Goal: Task Accomplishment & Management: Use online tool/utility

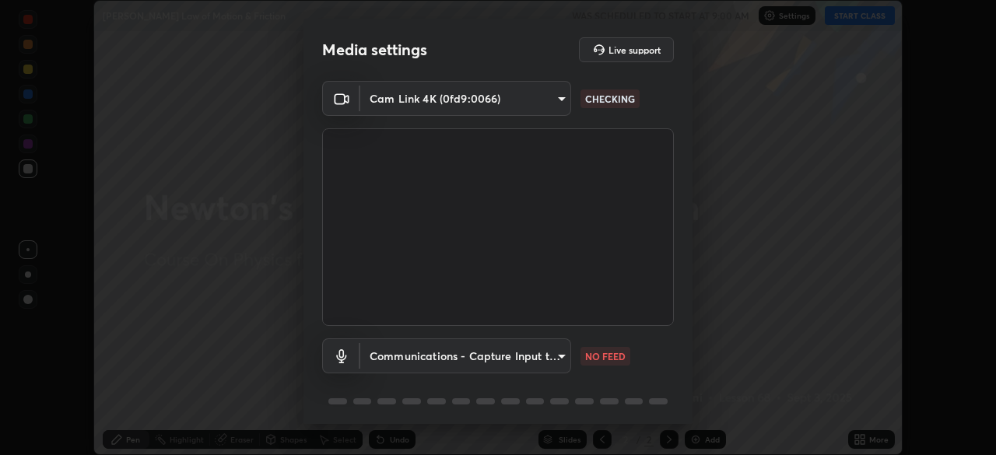
scroll to position [55, 0]
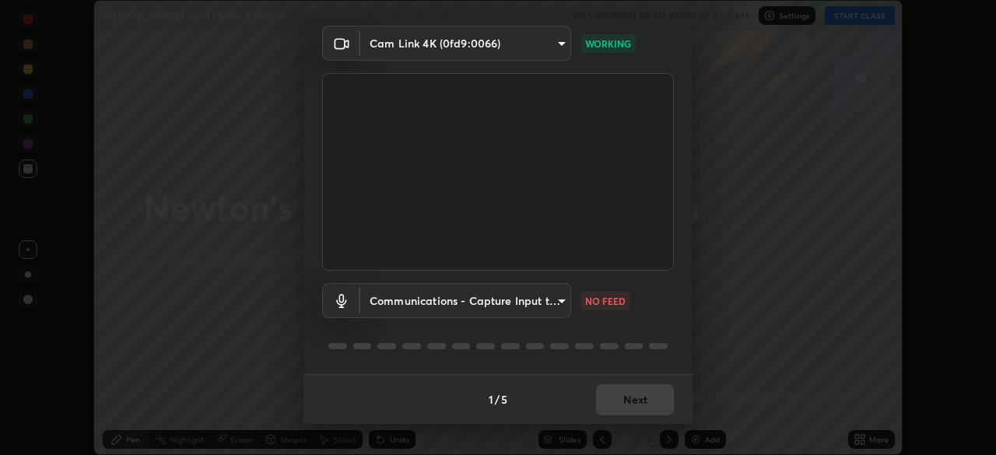
click at [562, 309] on body "Erase all [PERSON_NAME] Law of Motion & Friction WAS SCHEDULED TO START AT 9:00…" at bounding box center [498, 227] width 996 height 455
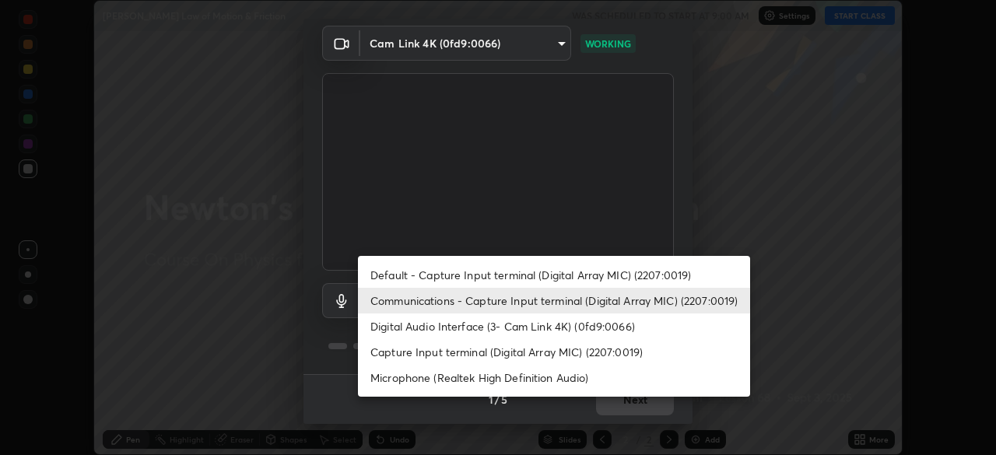
click at [524, 274] on li "Default - Capture Input terminal (Digital Array MIC) (2207:0019)" at bounding box center [554, 275] width 392 height 26
type input "default"
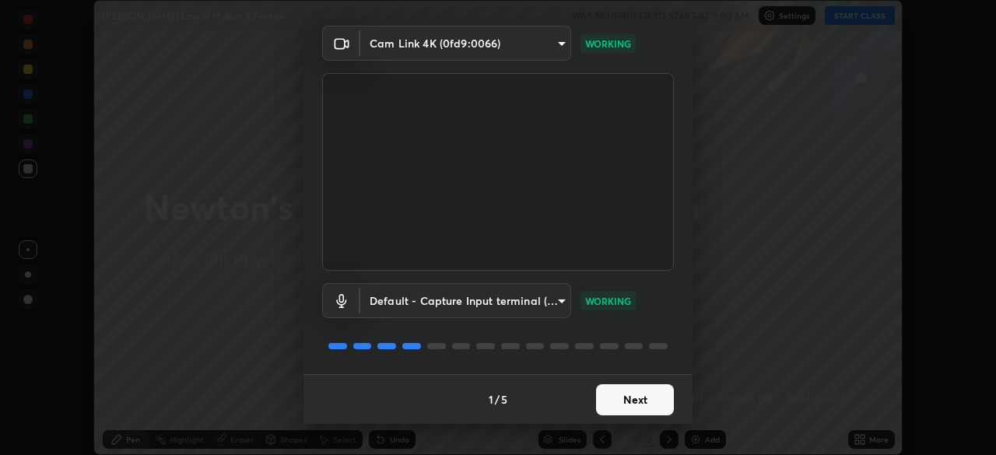
click at [659, 406] on button "Next" at bounding box center [635, 399] width 78 height 31
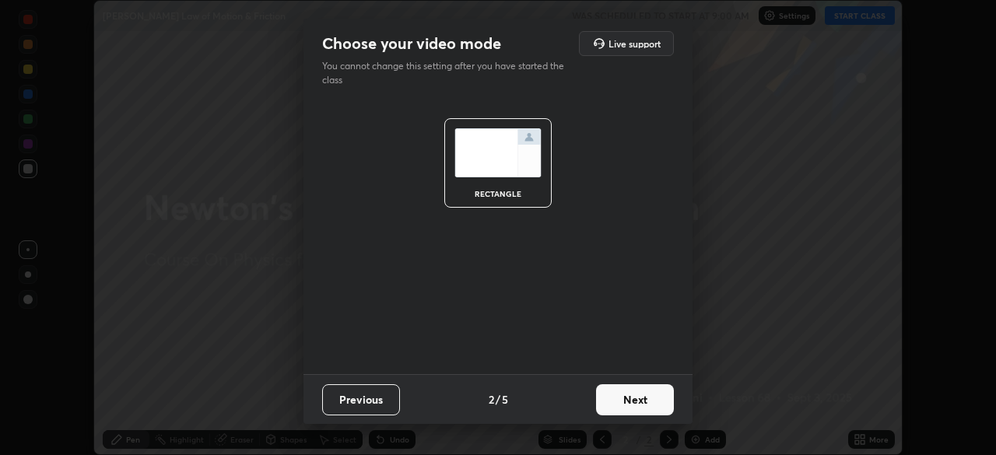
scroll to position [0, 0]
click at [660, 402] on button "Next" at bounding box center [635, 399] width 78 height 31
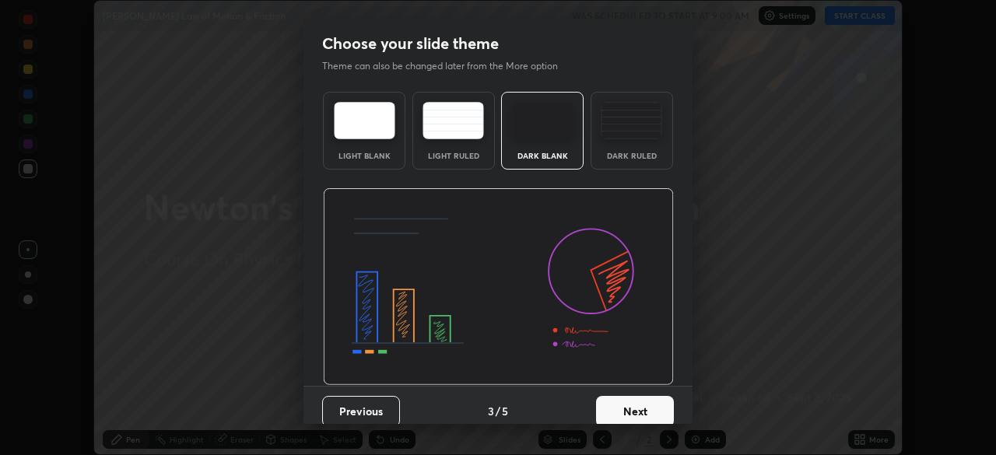
click at [657, 405] on button "Next" at bounding box center [635, 411] width 78 height 31
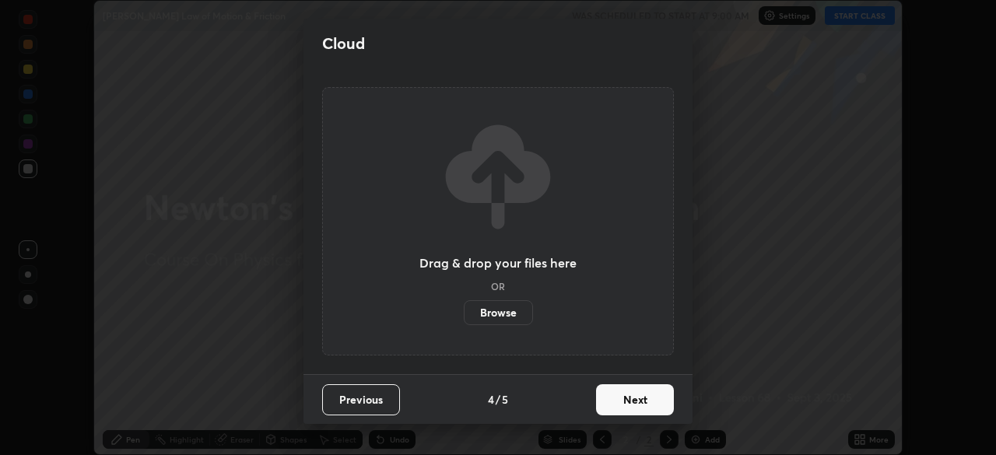
click at [632, 406] on button "Next" at bounding box center [635, 399] width 78 height 31
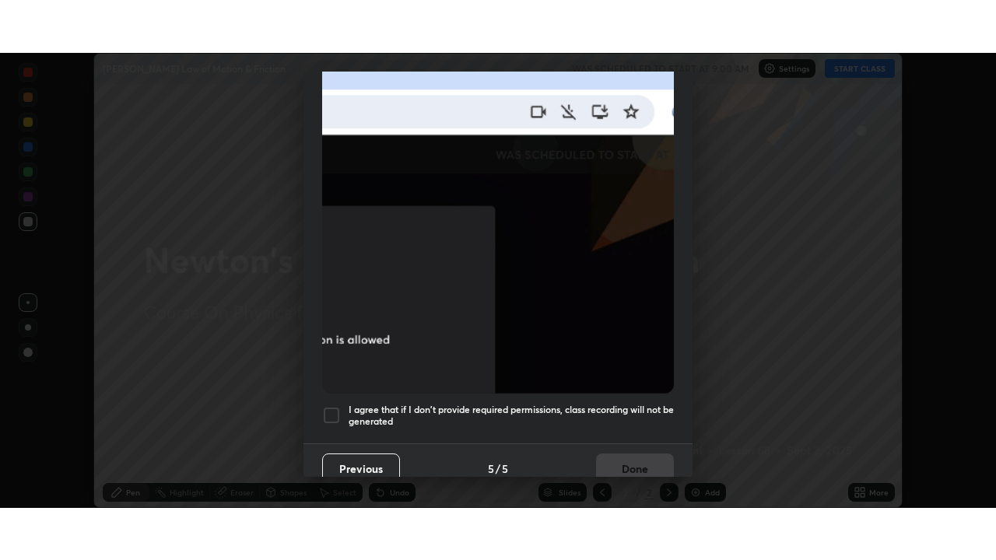
scroll to position [373, 0]
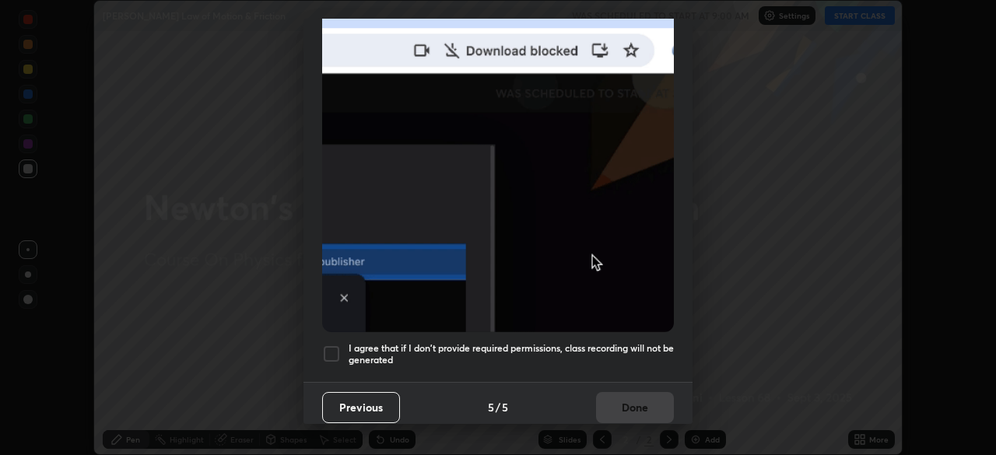
click at [585, 342] on h5 "I agree that if I don't provide required permissions, class recording will not …" at bounding box center [511, 354] width 325 height 24
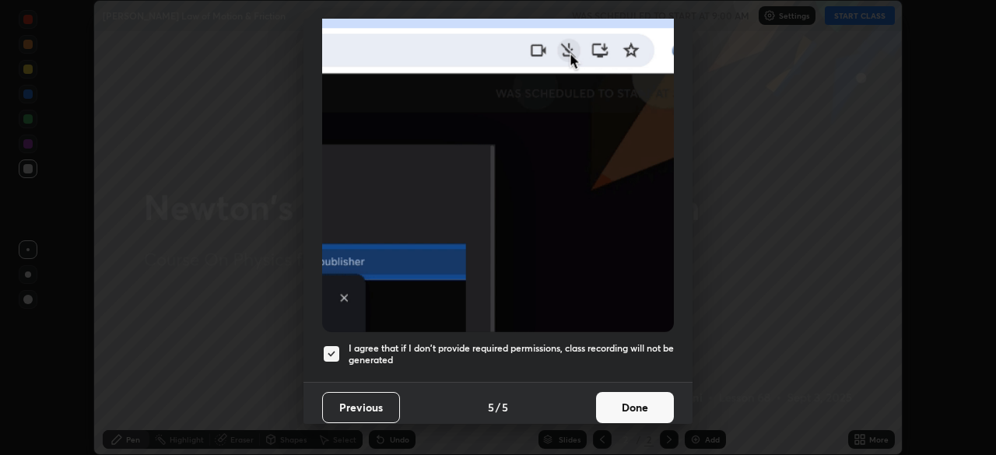
click at [616, 404] on button "Done" at bounding box center [635, 407] width 78 height 31
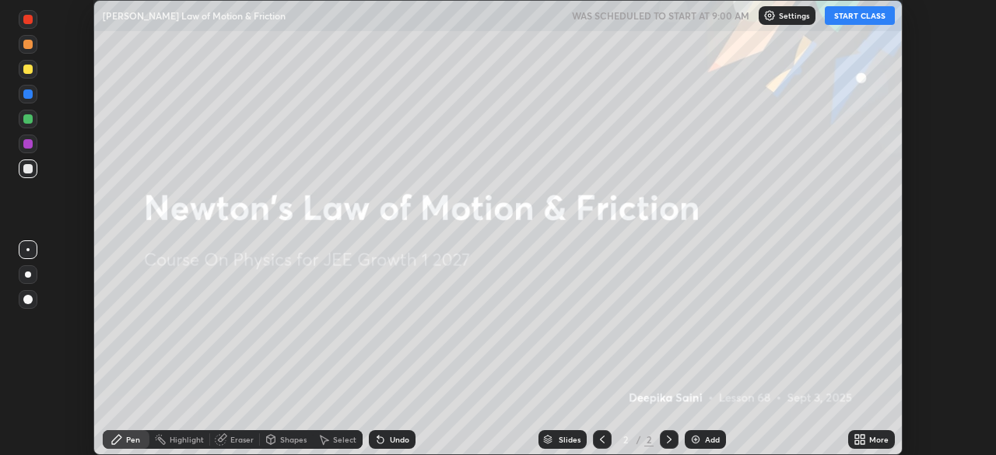
click at [883, 19] on button "START CLASS" at bounding box center [860, 15] width 70 height 19
click at [873, 440] on div "More" at bounding box center [878, 440] width 19 height 8
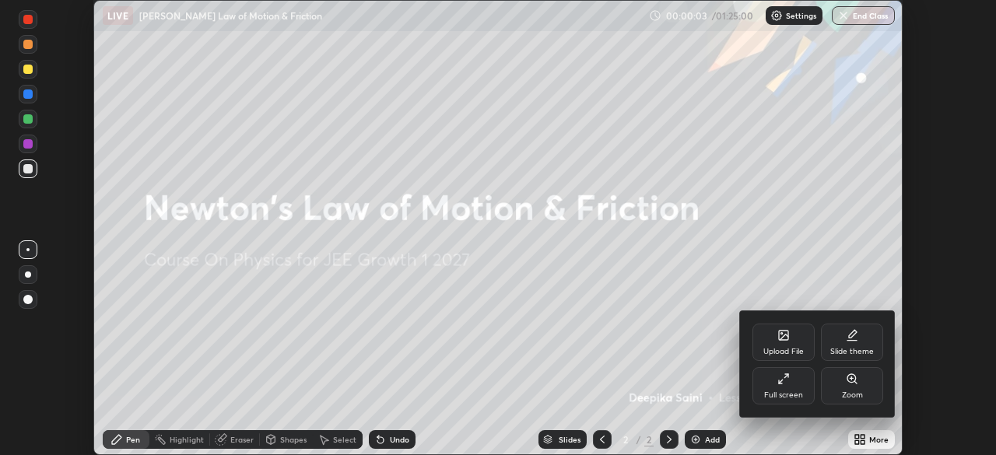
click at [805, 390] on div "Full screen" at bounding box center [784, 385] width 62 height 37
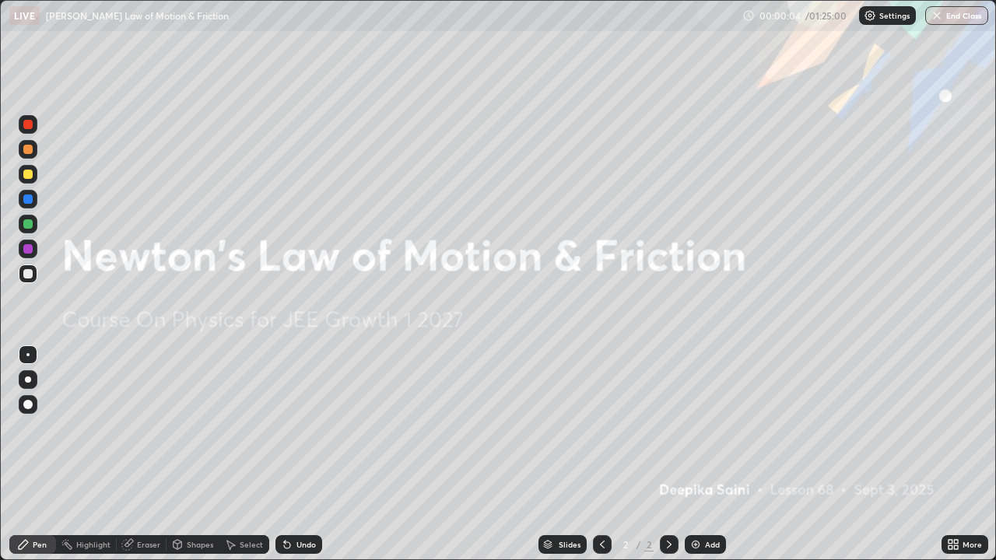
scroll to position [560, 996]
click at [708, 455] on div "Add" at bounding box center [712, 545] width 15 height 8
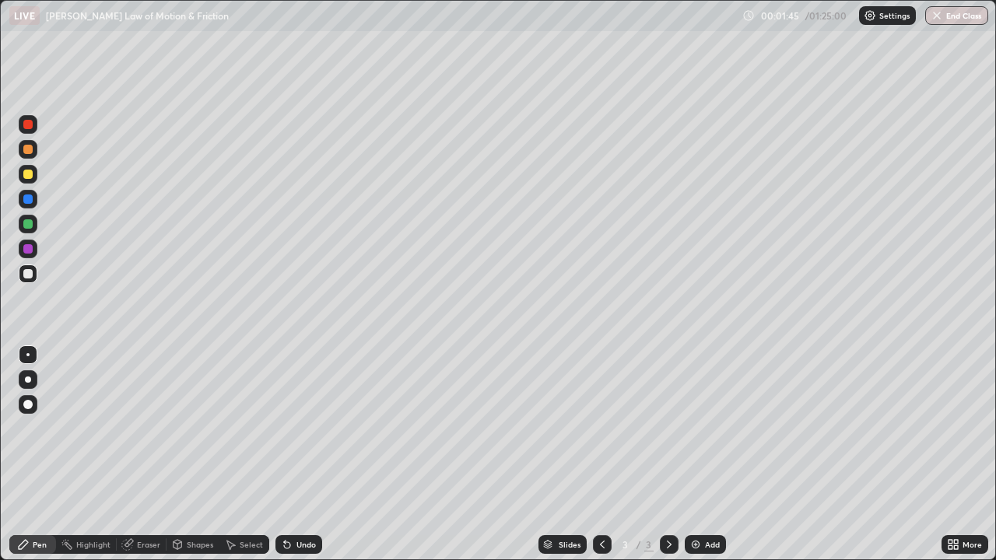
click at [26, 379] on div at bounding box center [28, 380] width 6 height 6
click at [26, 223] on div at bounding box center [27, 223] width 9 height 9
click at [152, 455] on div "Eraser" at bounding box center [148, 545] width 23 height 8
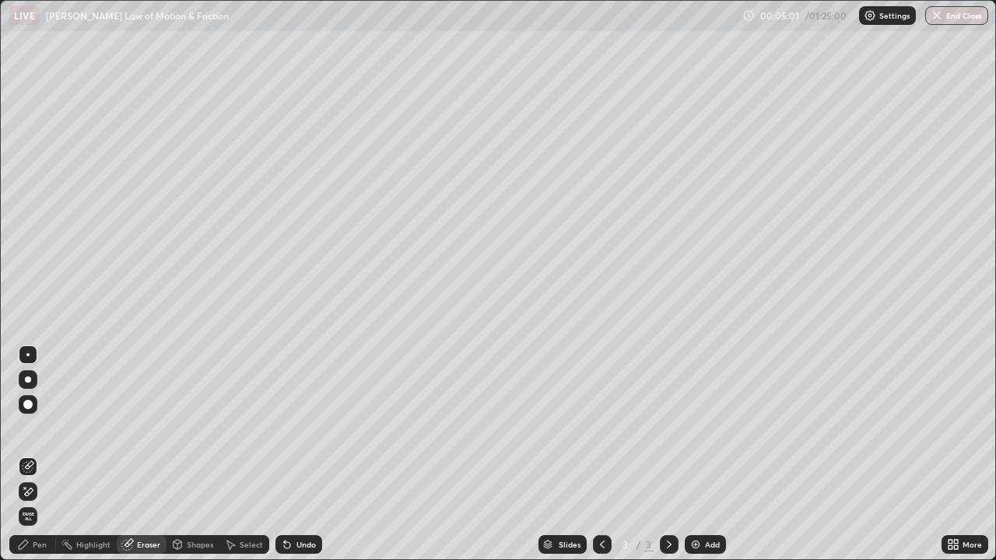
click at [42, 455] on div "Pen" at bounding box center [32, 544] width 47 height 19
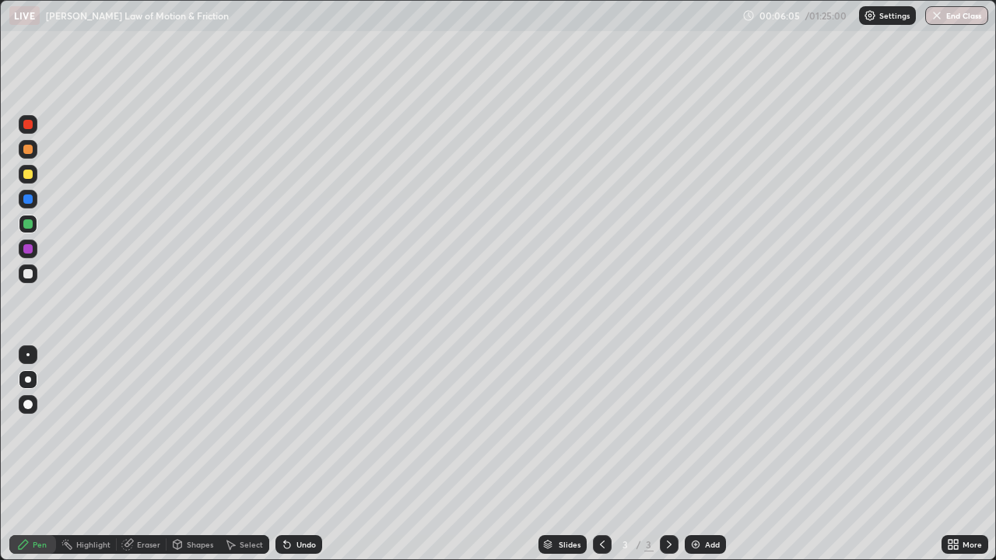
click at [709, 455] on div "Add" at bounding box center [712, 545] width 15 height 8
click at [299, 455] on div "Undo" at bounding box center [295, 544] width 53 height 31
click at [705, 455] on div "Add" at bounding box center [712, 545] width 15 height 8
click at [601, 455] on icon at bounding box center [602, 545] width 12 height 12
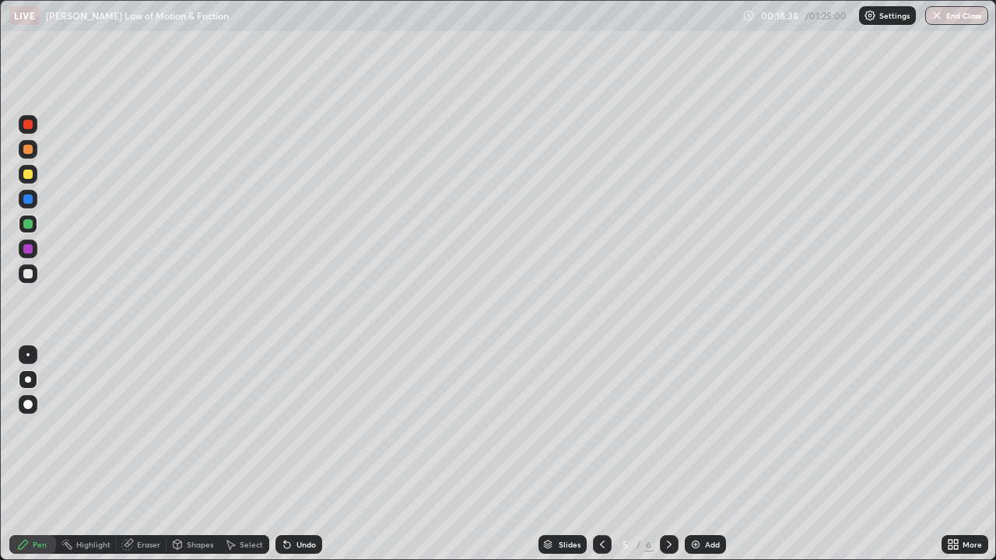
click at [144, 455] on div "Eraser" at bounding box center [148, 545] width 23 height 8
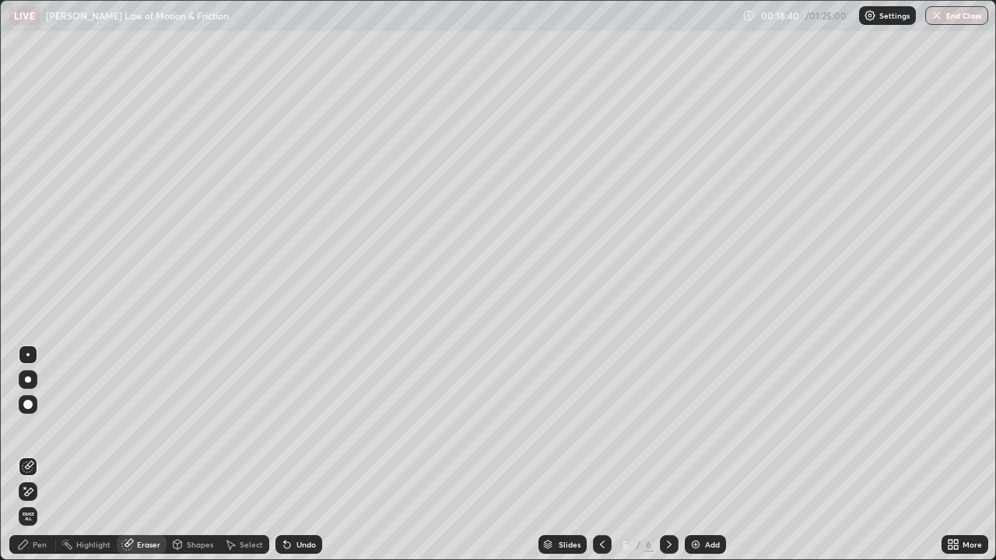
click at [41, 455] on div "Pen" at bounding box center [32, 544] width 47 height 19
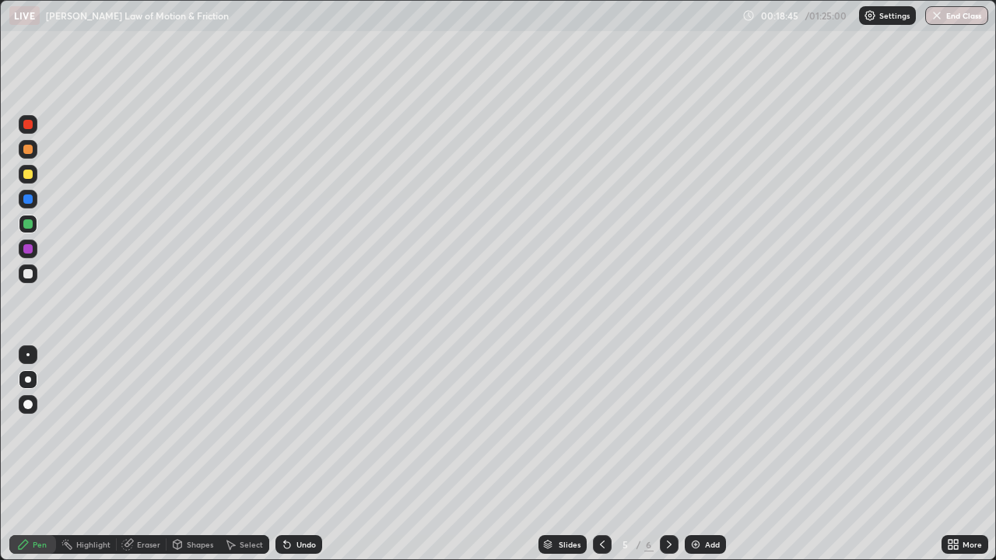
click at [665, 455] on icon at bounding box center [669, 545] width 12 height 12
click at [146, 455] on div "Eraser" at bounding box center [148, 545] width 23 height 8
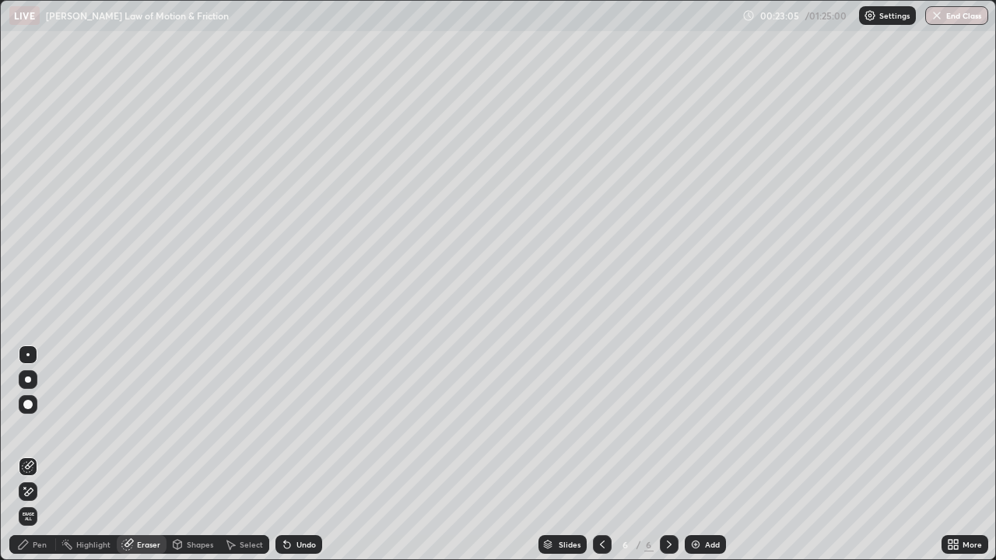
click at [42, 455] on div "Pen" at bounding box center [32, 544] width 47 height 19
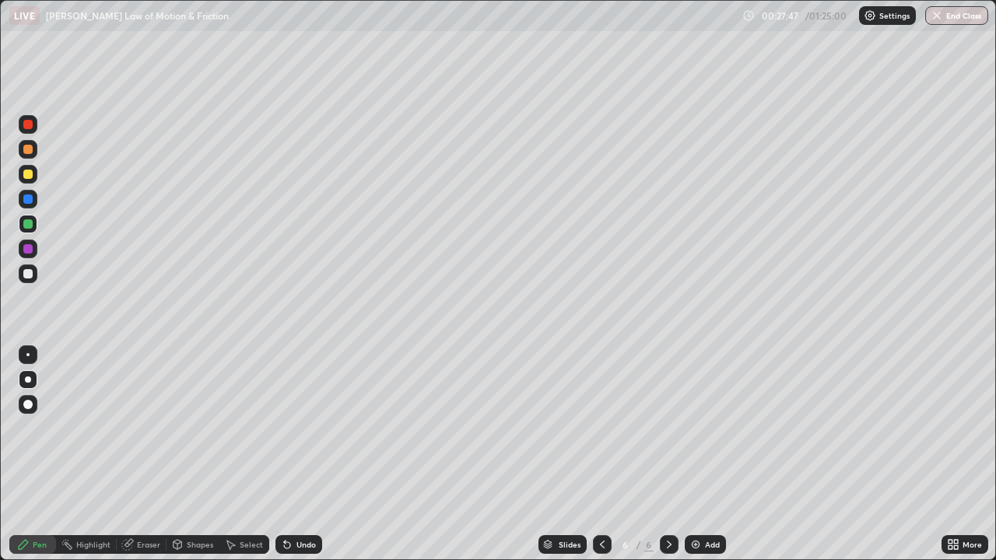
click at [154, 455] on div "Eraser" at bounding box center [148, 545] width 23 height 8
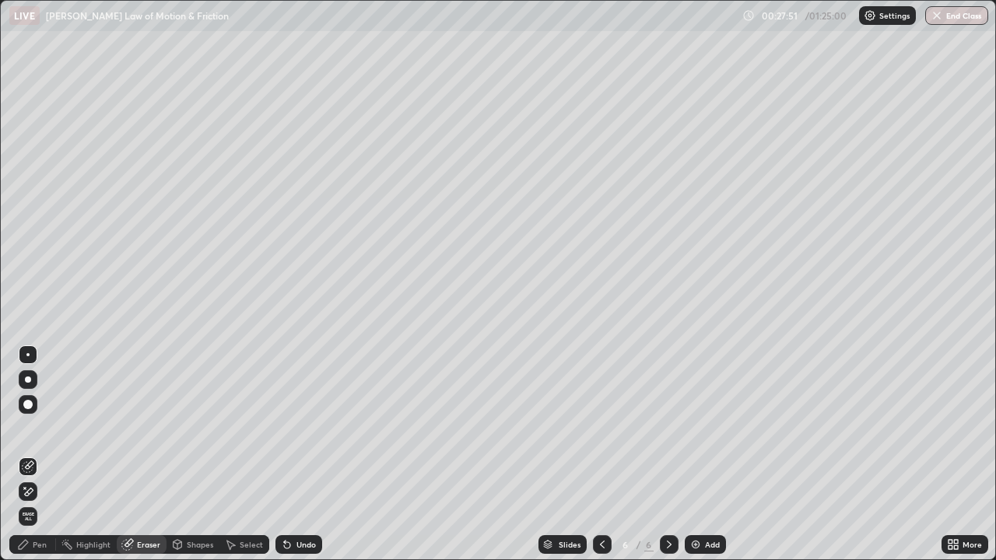
click at [40, 455] on div "Pen" at bounding box center [40, 545] width 14 height 8
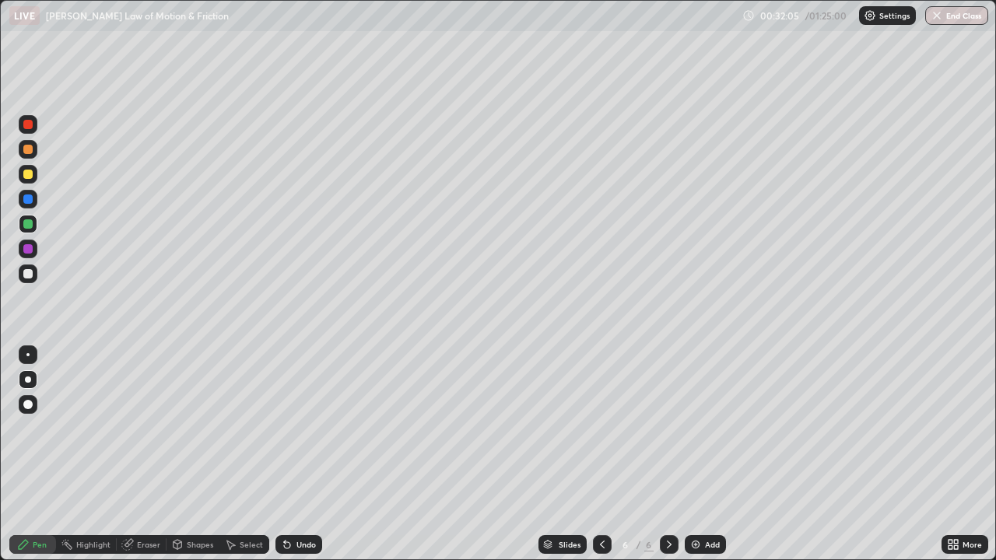
click at [710, 455] on div "Add" at bounding box center [712, 545] width 15 height 8
click at [27, 248] on div at bounding box center [27, 248] width 9 height 9
click at [710, 455] on div "Add" at bounding box center [712, 545] width 15 height 8
click at [26, 228] on div at bounding box center [27, 223] width 9 height 9
click at [601, 455] on icon at bounding box center [602, 545] width 12 height 12
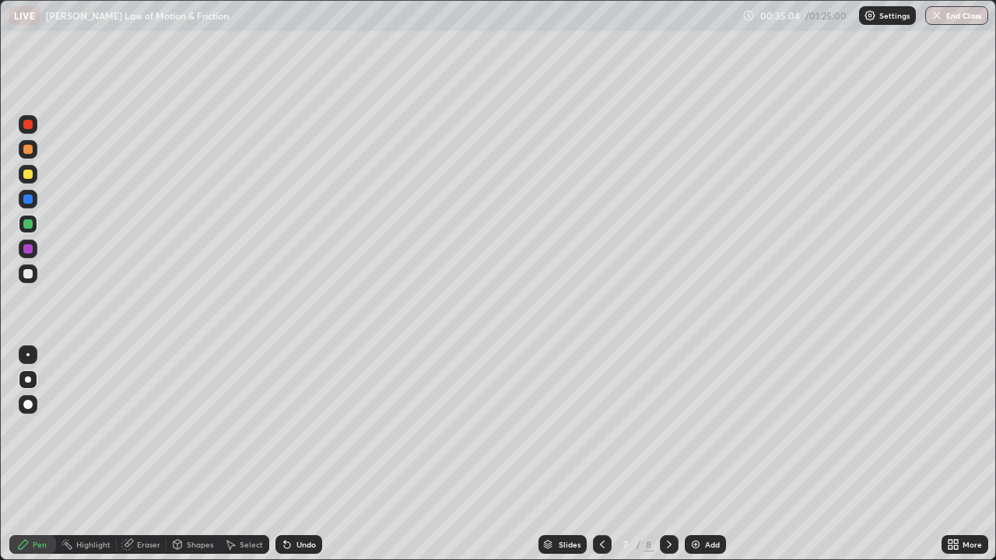
click at [668, 455] on icon at bounding box center [669, 545] width 5 height 8
click at [715, 455] on div "Add" at bounding box center [712, 545] width 15 height 8
click at [962, 21] on button "End Class" at bounding box center [956, 15] width 63 height 19
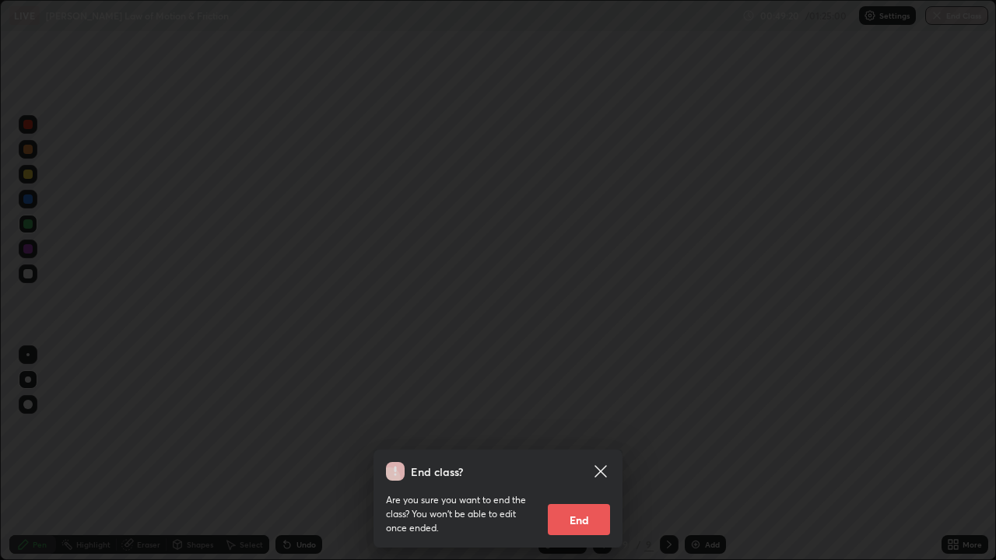
click at [596, 455] on button "End" at bounding box center [579, 519] width 62 height 31
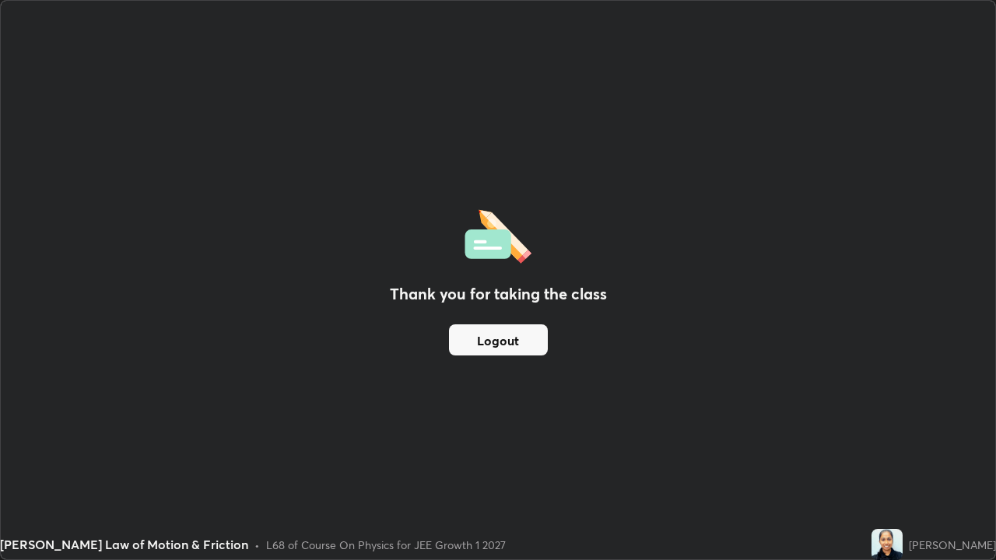
click at [535, 345] on button "Logout" at bounding box center [498, 340] width 99 height 31
